Goal: Information Seeking & Learning: Understand process/instructions

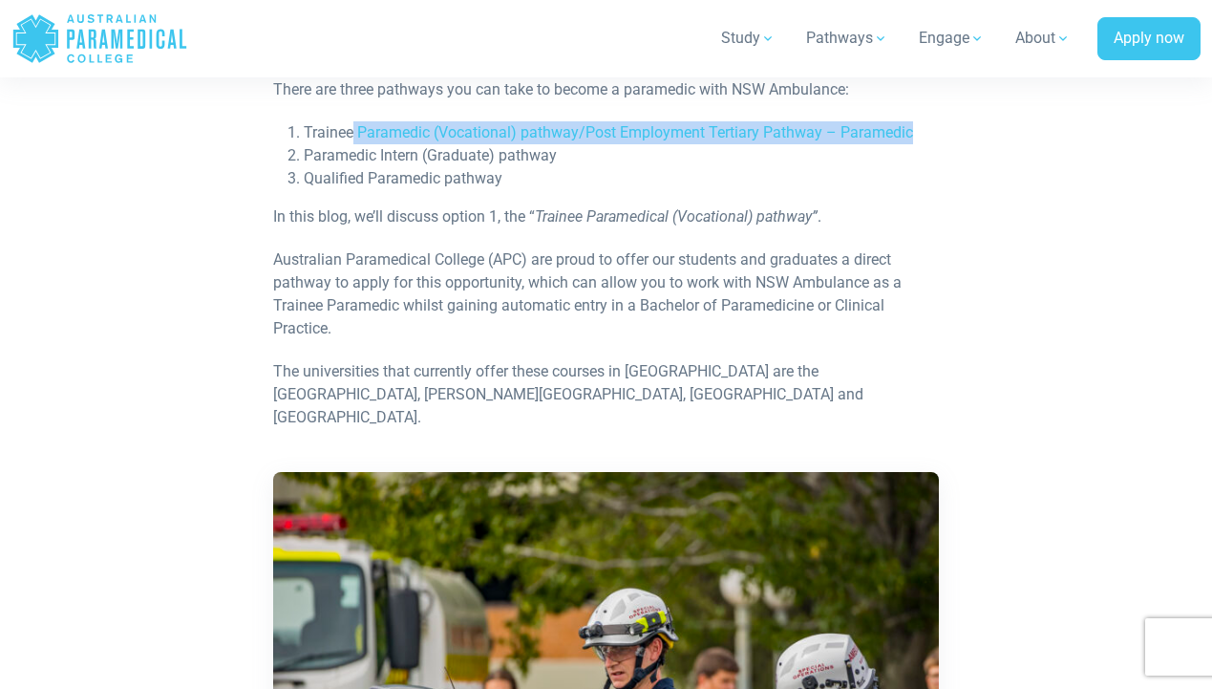
drag, startPoint x: 784, startPoint y: 131, endPoint x: 365, endPoint y: 159, distance: 420.3
click at [350, 139] on li "Trainee Paramedic (Vocational) pathway/Post Employment Tertiary Pathway – Param…" at bounding box center [622, 132] width 636 height 23
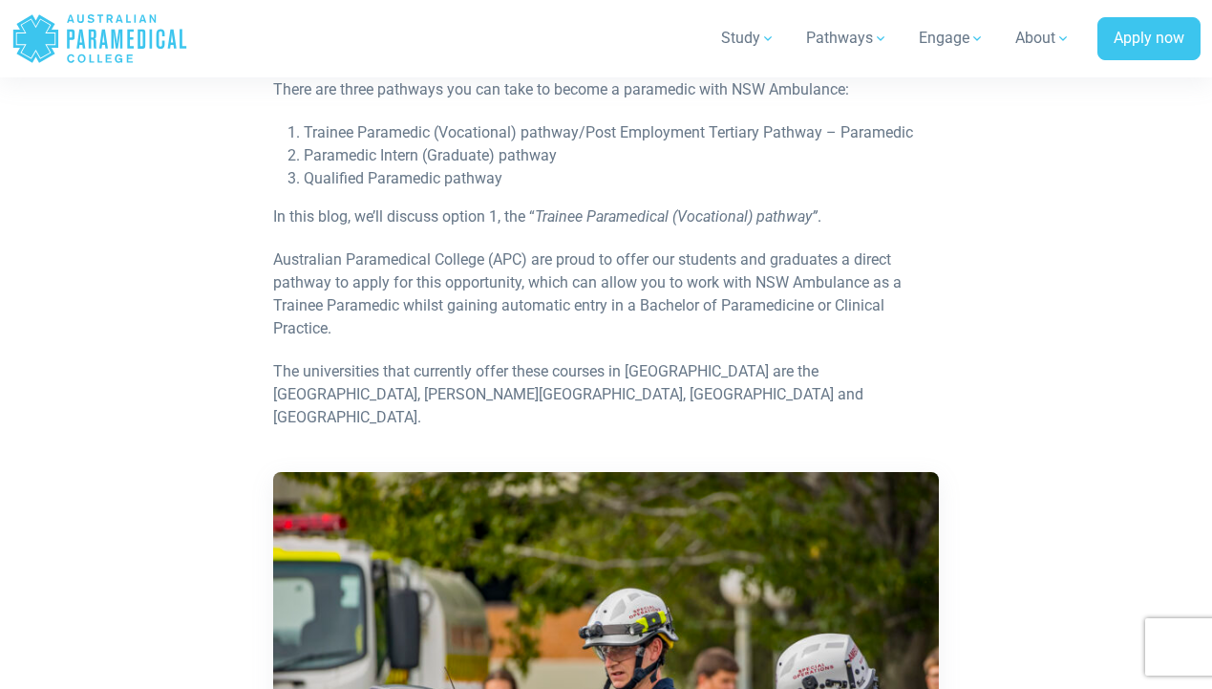
click at [375, 167] on li "Qualified Paramedic pathway" at bounding box center [622, 178] width 636 height 23
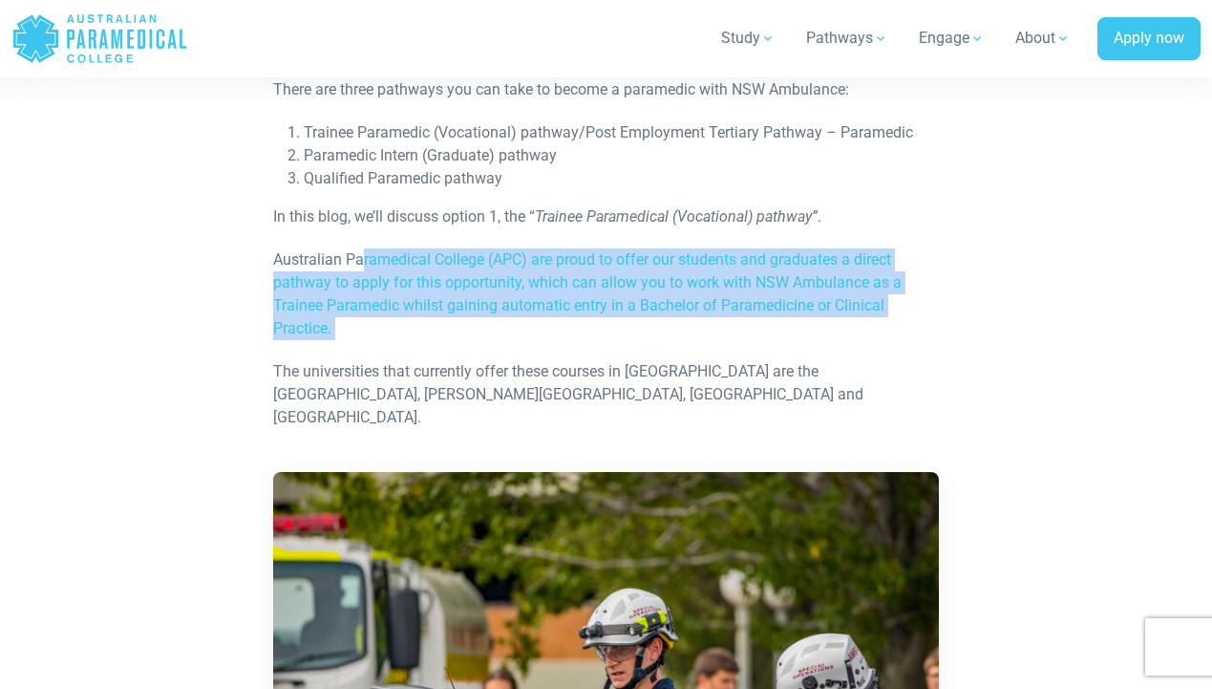
drag, startPoint x: 390, startPoint y: 259, endPoint x: 720, endPoint y: 341, distance: 340.6
drag, startPoint x: 635, startPoint y: 328, endPoint x: 272, endPoint y: 264, distance: 368.6
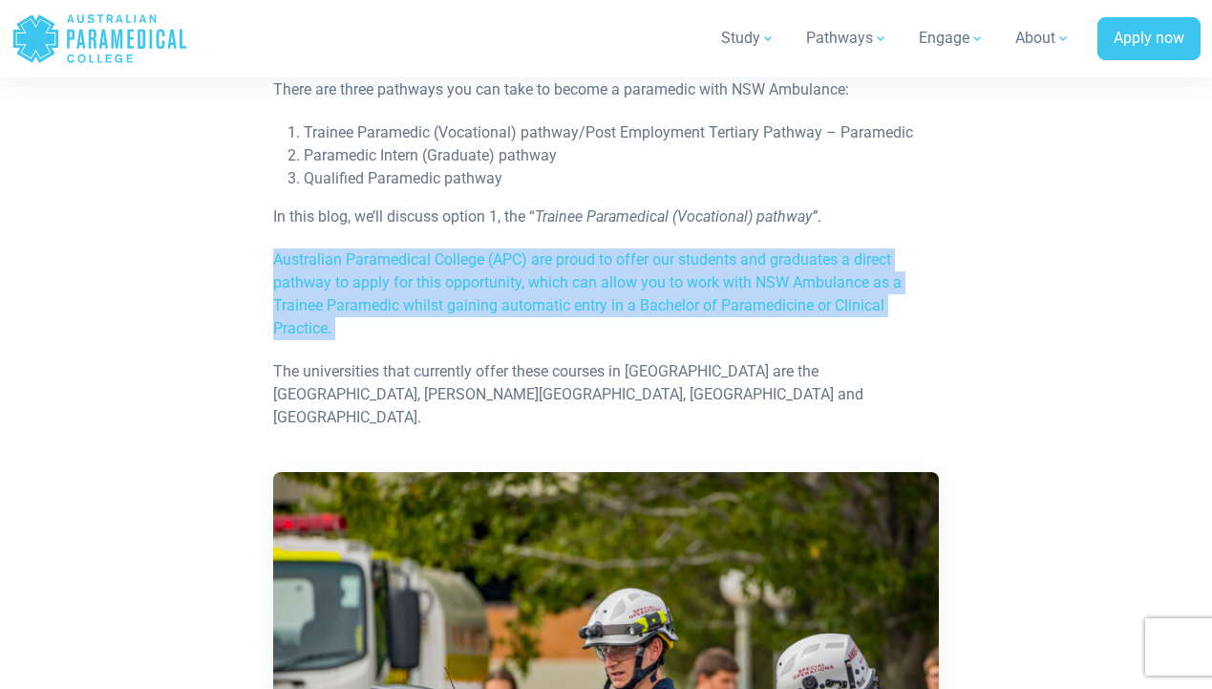
click at [273, 264] on p "Australian Paramedical College (APC) are proud to offer our students and gradua…" at bounding box center [606, 294] width 667 height 92
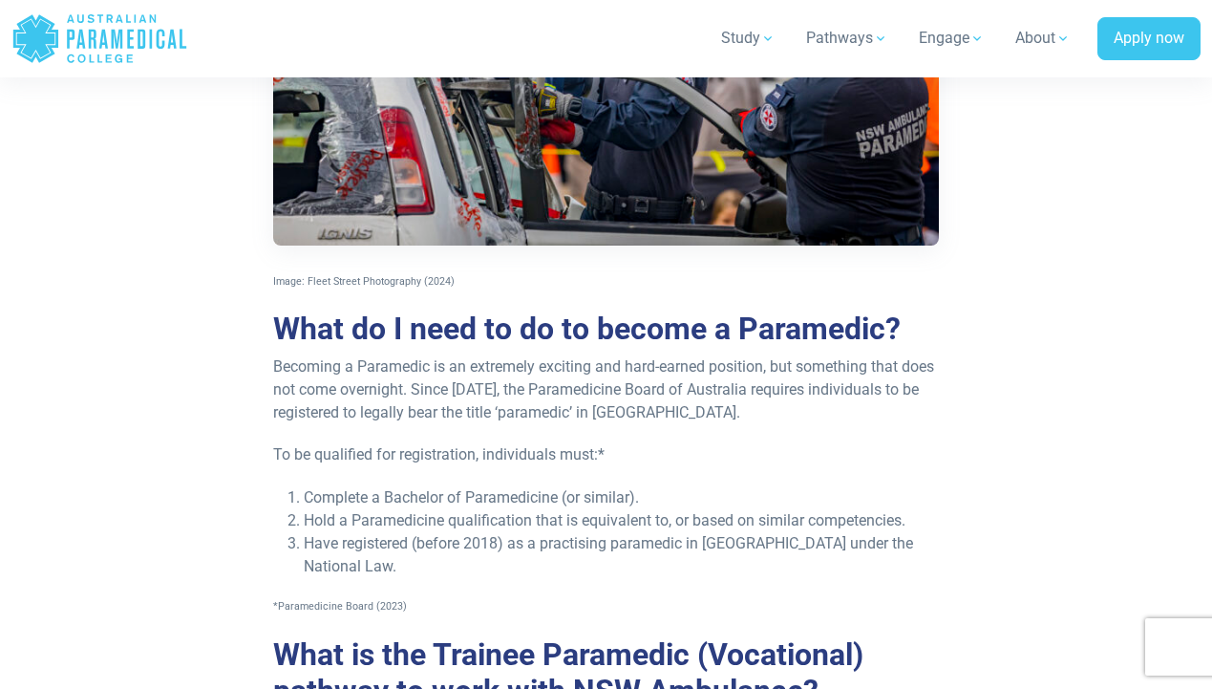
scroll to position [1594, 0]
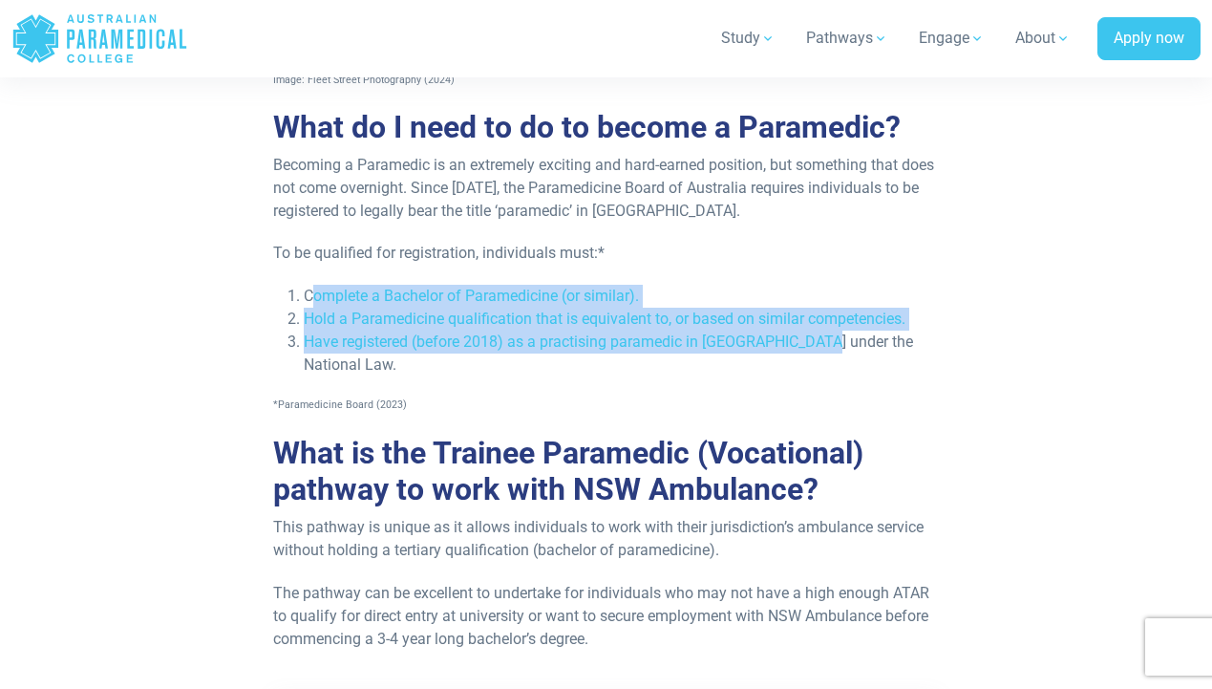
drag, startPoint x: 405, startPoint y: 277, endPoint x: 810, endPoint y: 325, distance: 407.9
click at [810, 325] on ol "Complete a Bachelor of Paramedicine (or similar). Hold a Paramedicine qualifica…" at bounding box center [606, 331] width 667 height 92
click at [810, 331] on li "Have registered (before 2018) as a practising paramedic in [GEOGRAPHIC_DATA] un…" at bounding box center [622, 354] width 636 height 46
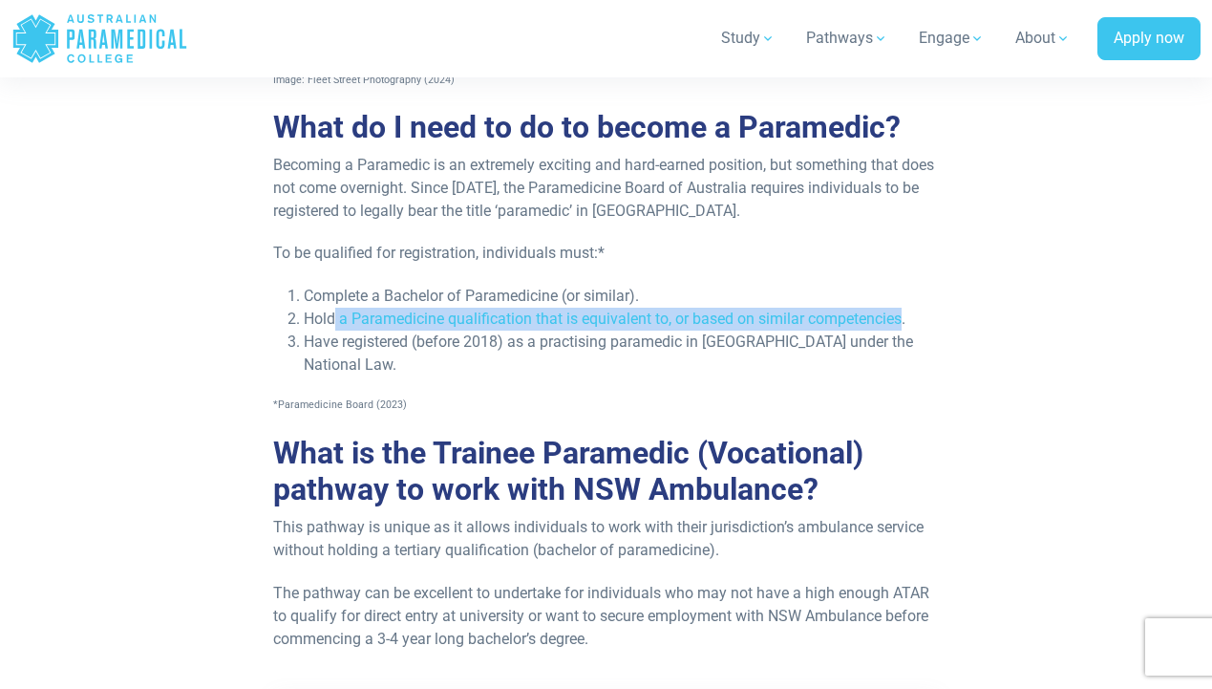
drag, startPoint x: 789, startPoint y: 292, endPoint x: 337, endPoint y: 293, distance: 451.9
click at [337, 308] on li "Hold a Paramedicine qualification that is equivalent to, or based on similar co…" at bounding box center [622, 319] width 636 height 23
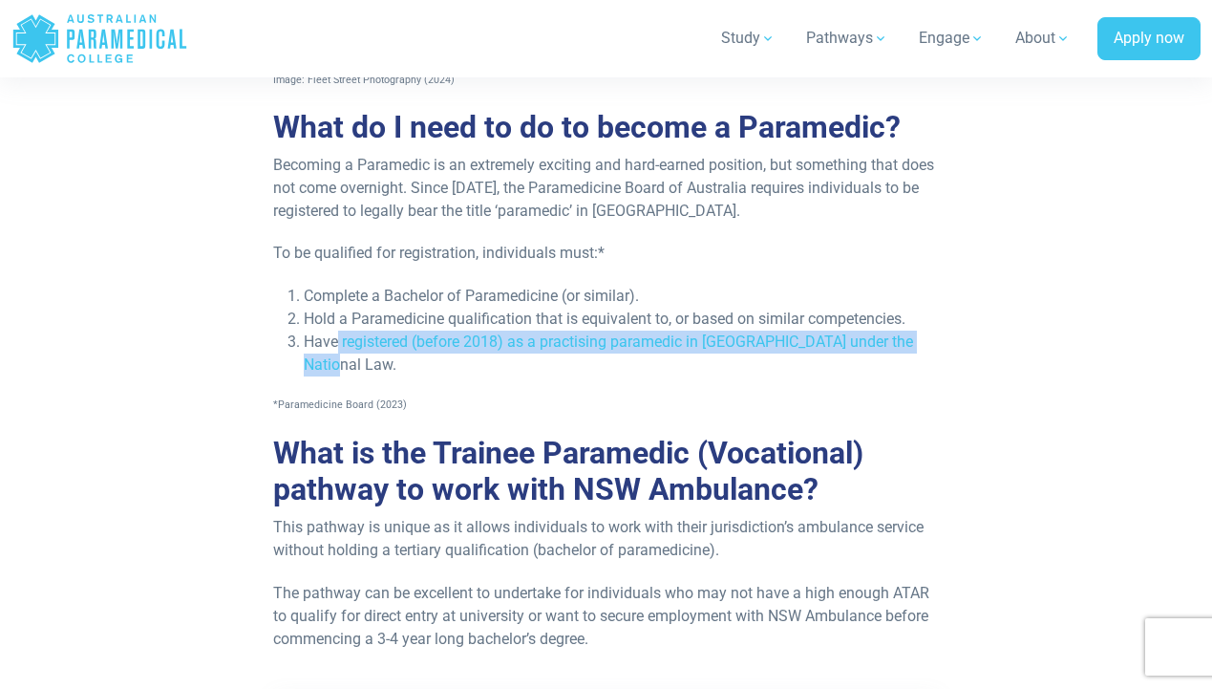
drag, startPoint x: 423, startPoint y: 318, endPoint x: 930, endPoint y: 329, distance: 507.4
click at [930, 331] on li "Have registered (before 2018) as a practising paramedic in [GEOGRAPHIC_DATA] un…" at bounding box center [622, 354] width 636 height 46
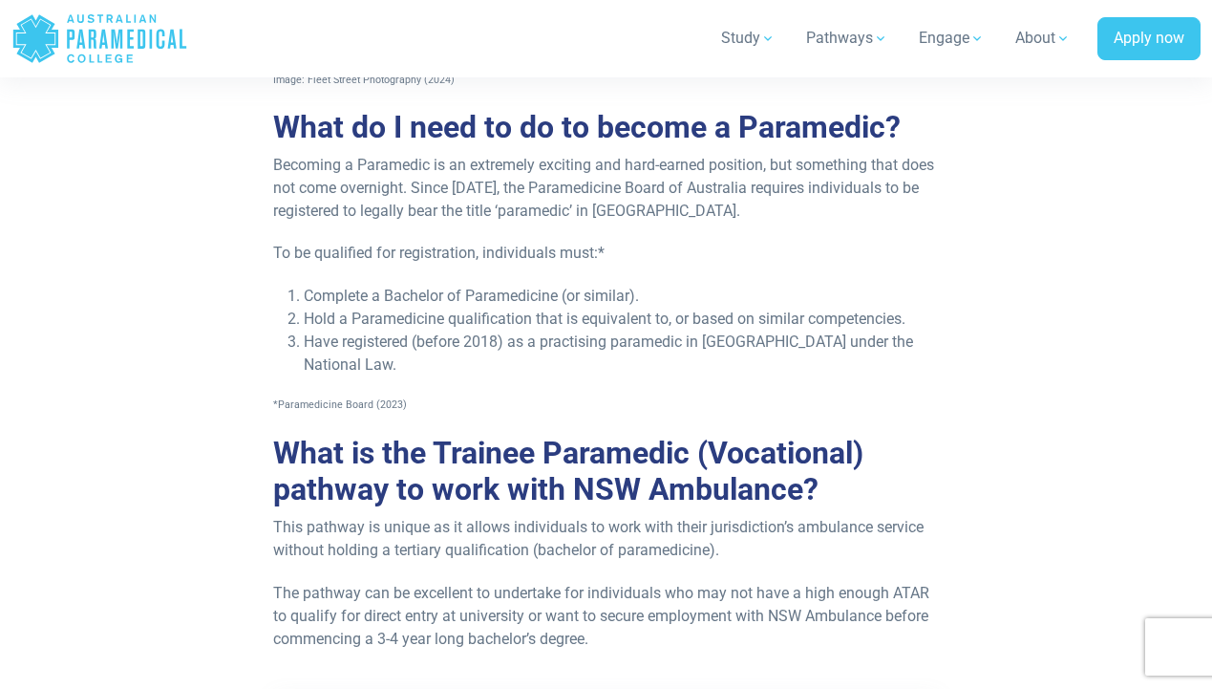
drag, startPoint x: 705, startPoint y: 316, endPoint x: 423, endPoint y: 315, distance: 281.8
click at [423, 331] on li "Have registered (before 2018) as a practising paramedic in [GEOGRAPHIC_DATA] un…" at bounding box center [622, 354] width 636 height 46
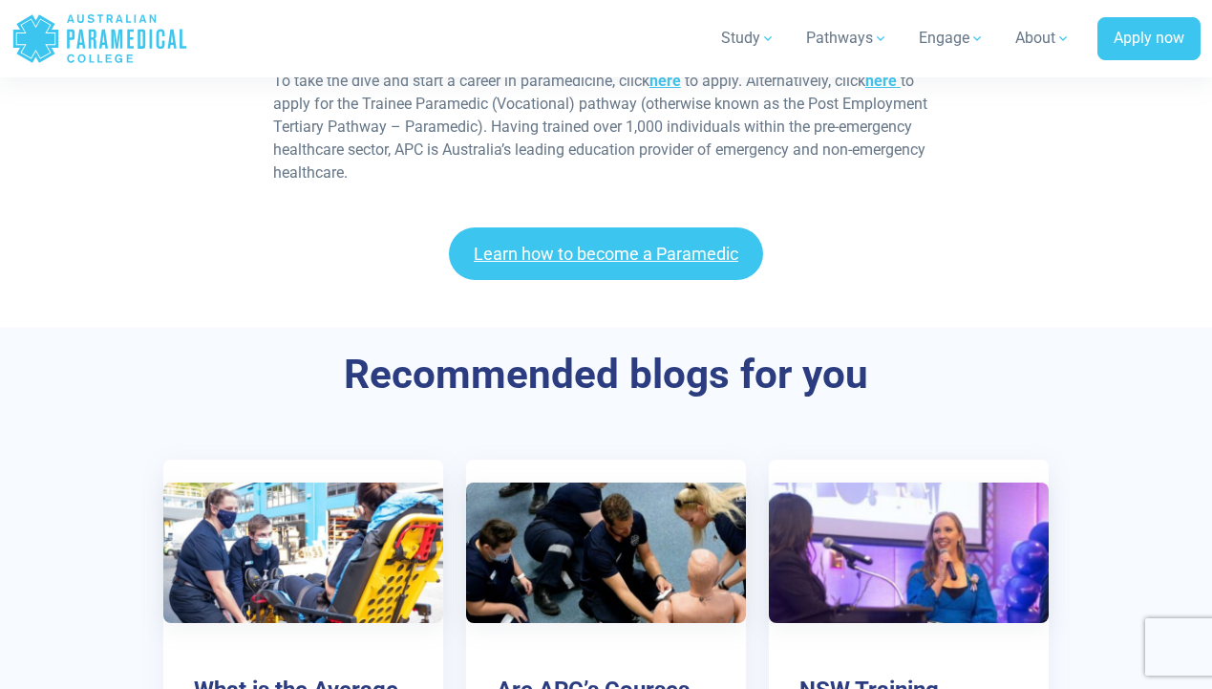
scroll to position [5529, 0]
